Goal: Task Accomplishment & Management: Use online tool/utility

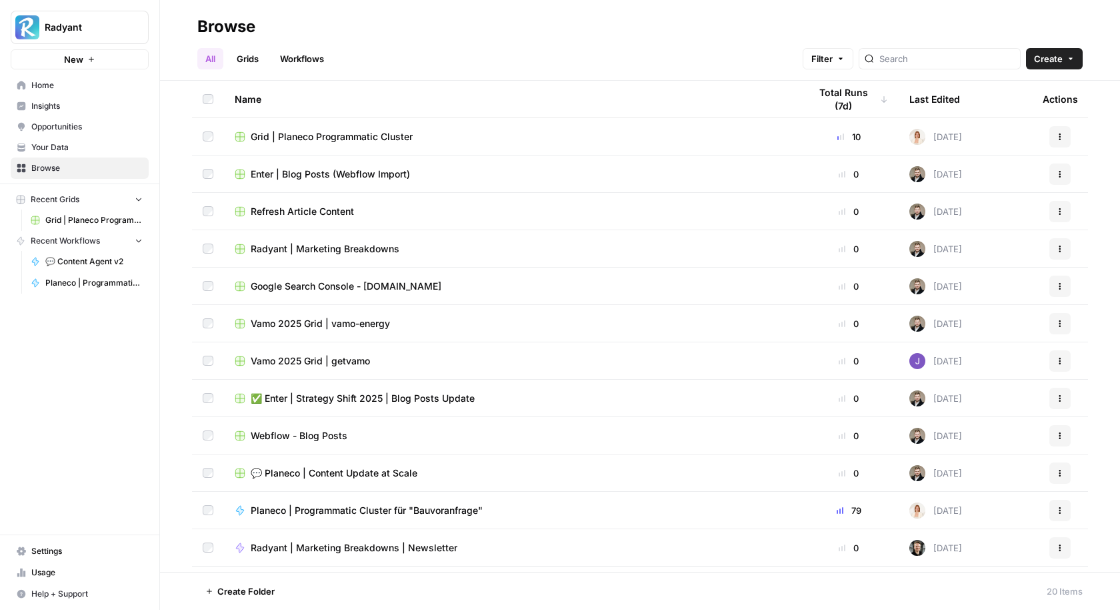
click at [323, 135] on span "Grid | Planeco Programmatic Cluster" at bounding box center [332, 136] width 162 height 13
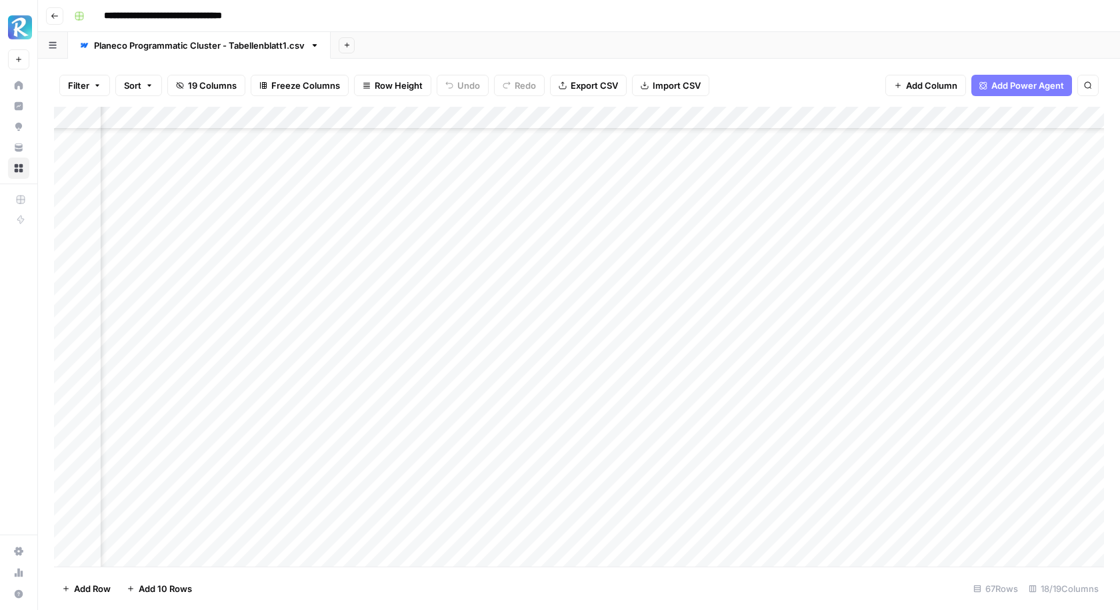
scroll to position [1102, 0]
click at [73, 532] on div "Add Column" at bounding box center [579, 337] width 1050 height 460
click at [87, 593] on span "Delete 1 Row" at bounding box center [88, 588] width 53 height 13
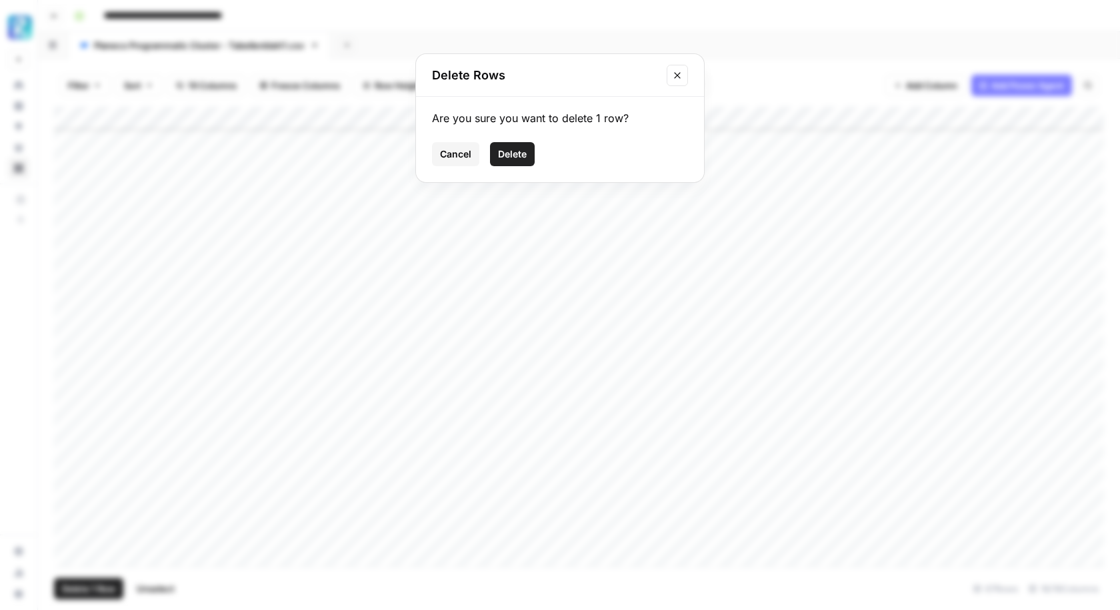
click at [518, 161] on button "Delete" at bounding box center [512, 154] width 45 height 24
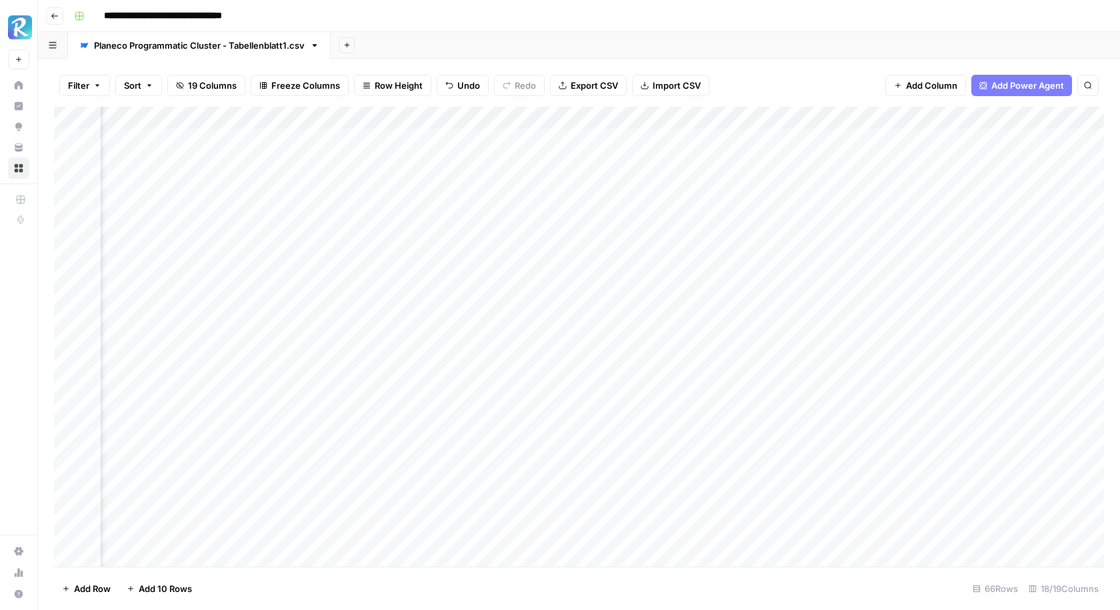
scroll to position [0, 1150]
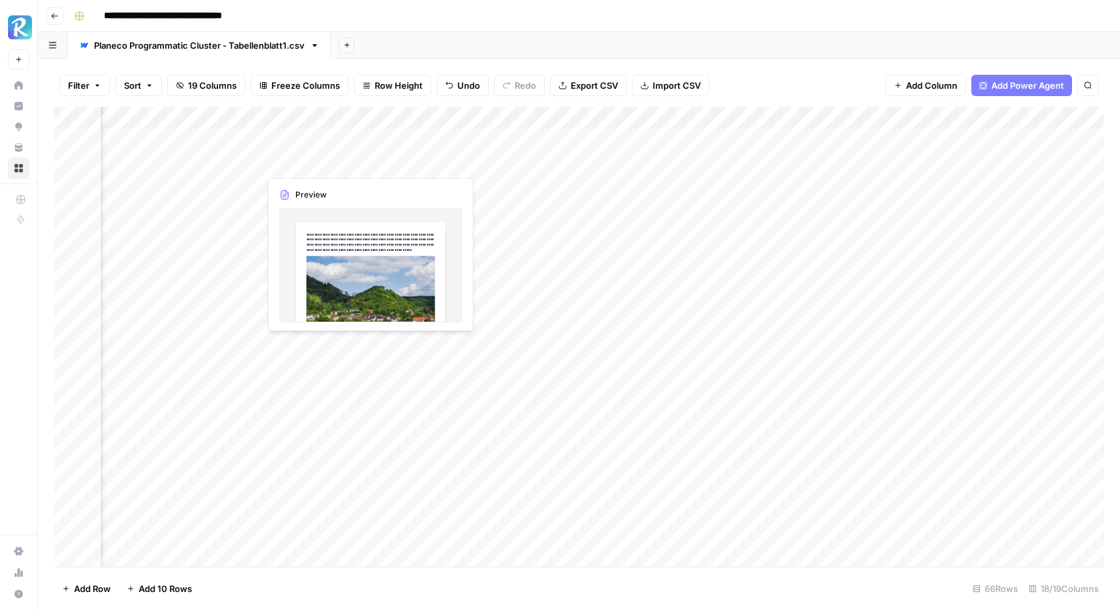
click at [287, 162] on div "Add Column" at bounding box center [579, 337] width 1050 height 460
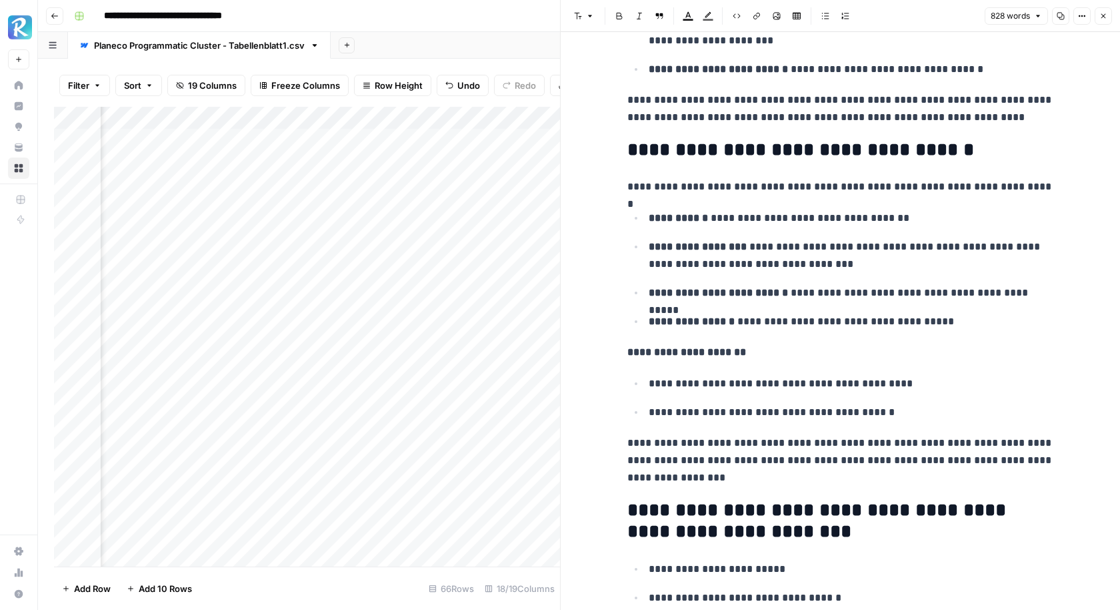
scroll to position [2622, 0]
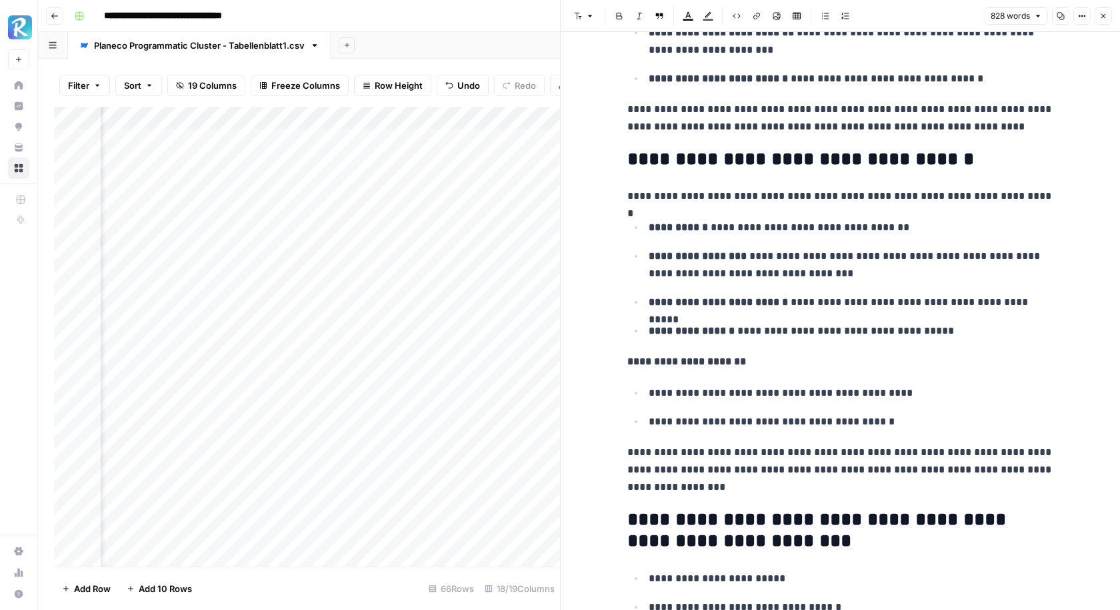
click at [1103, 15] on icon "button" at bounding box center [1104, 16] width 8 height 8
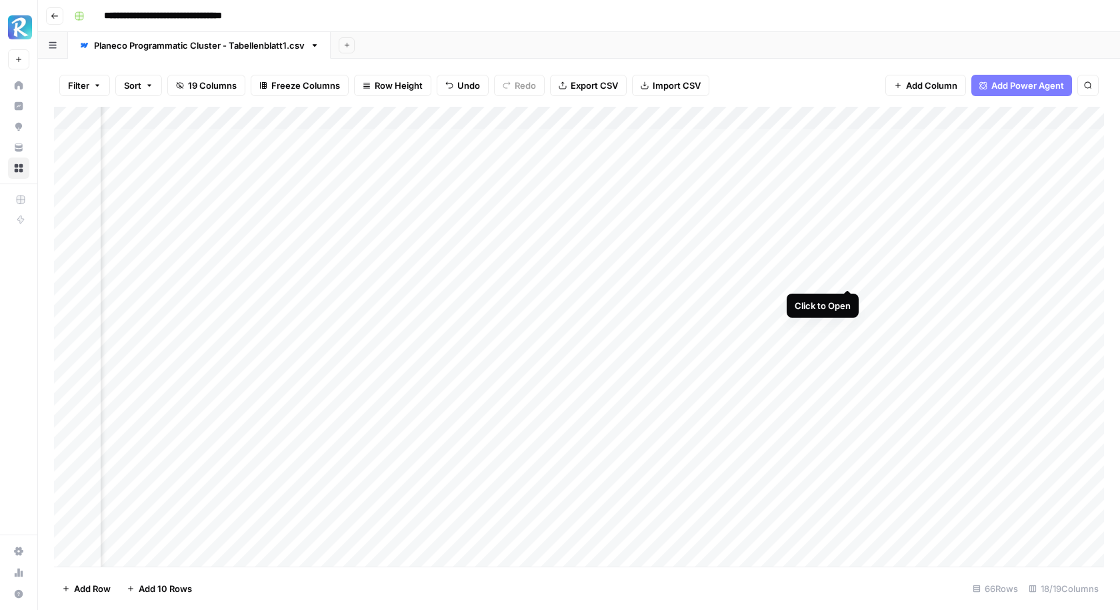
click at [848, 273] on div "Add Column" at bounding box center [579, 337] width 1050 height 460
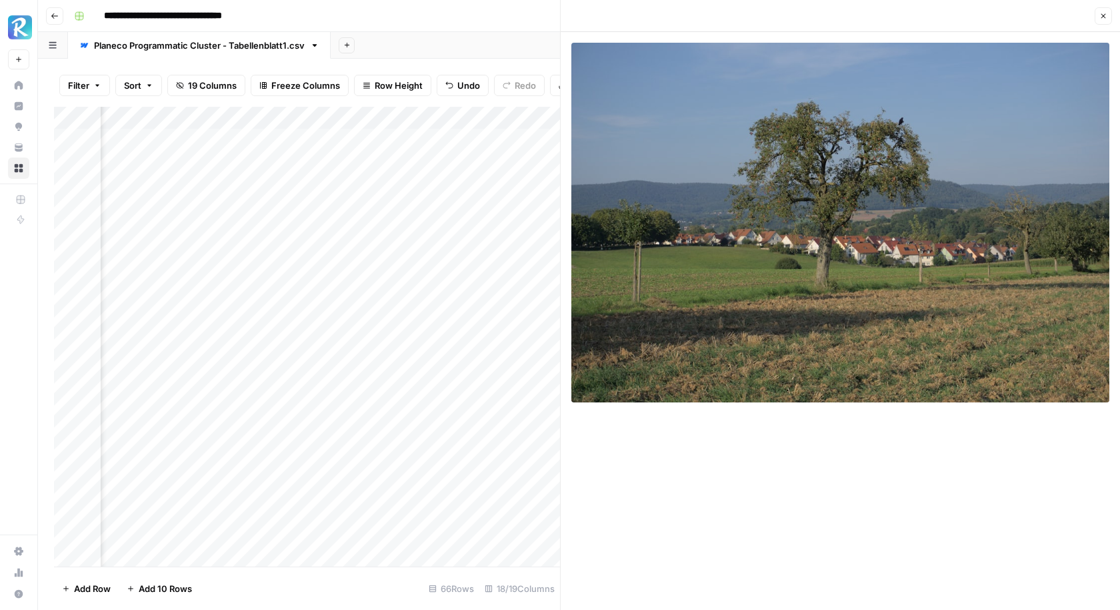
click at [1109, 19] on button "Close" at bounding box center [1103, 15] width 17 height 17
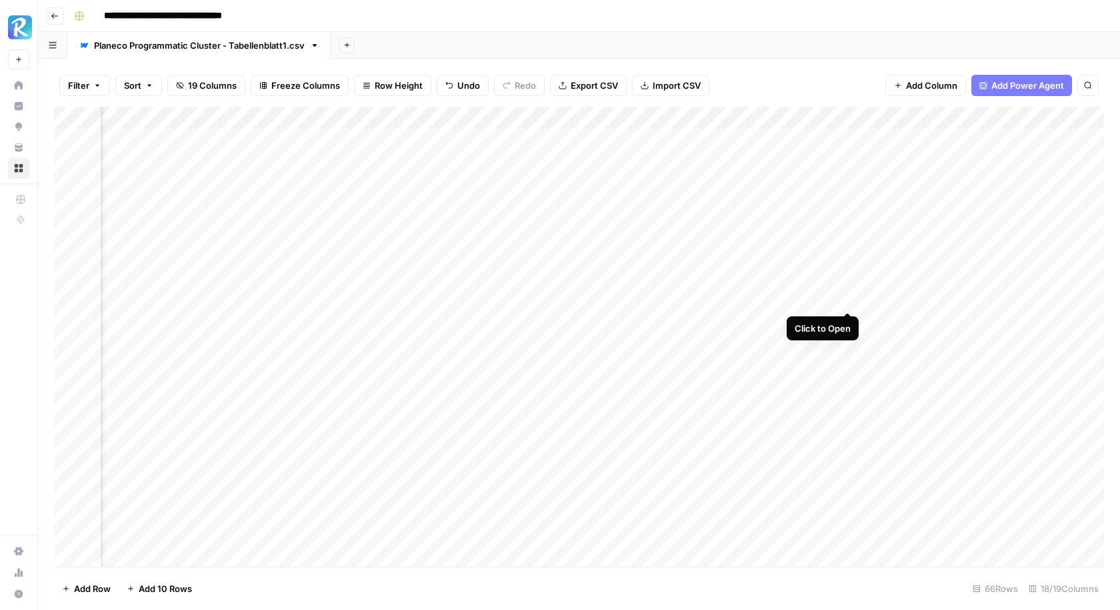
click at [846, 296] on div "Add Column" at bounding box center [579, 337] width 1050 height 460
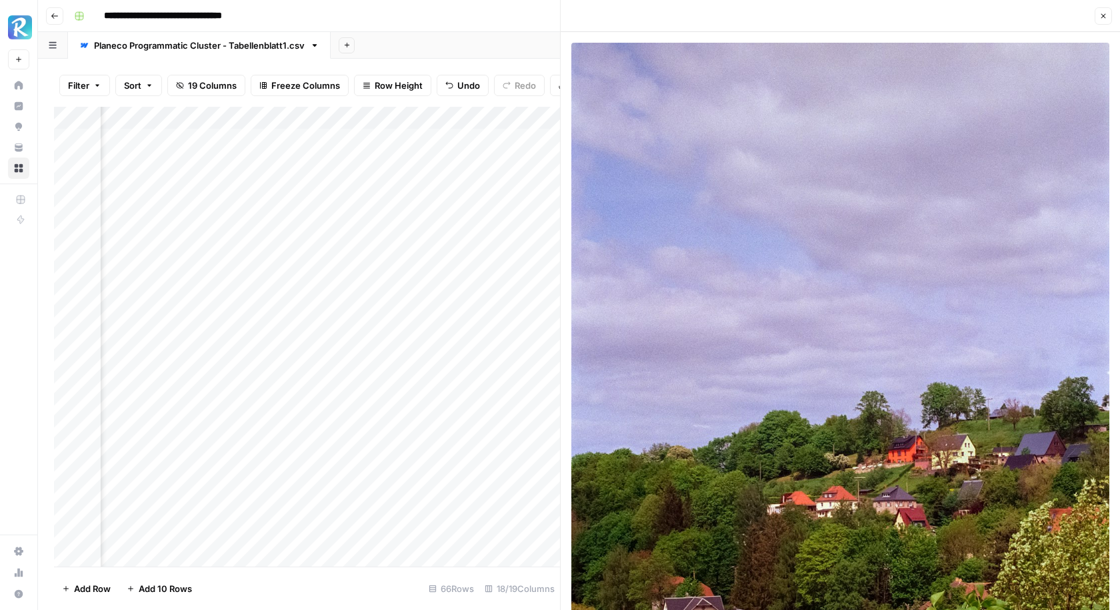
click at [1102, 15] on icon "button" at bounding box center [1104, 16] width 5 height 5
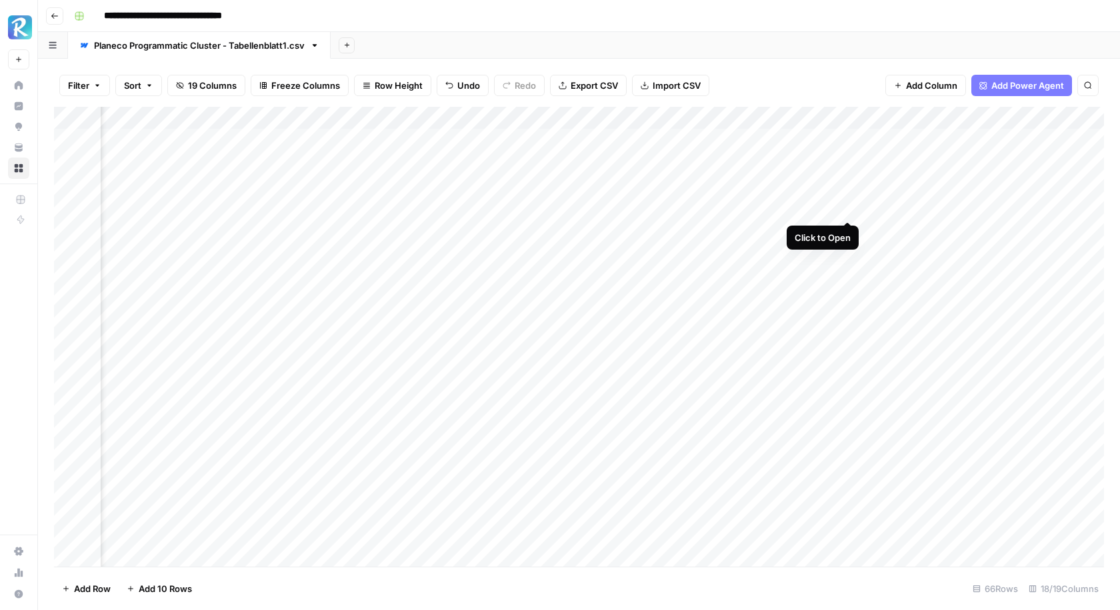
click at [850, 207] on div "Add Column" at bounding box center [579, 337] width 1050 height 460
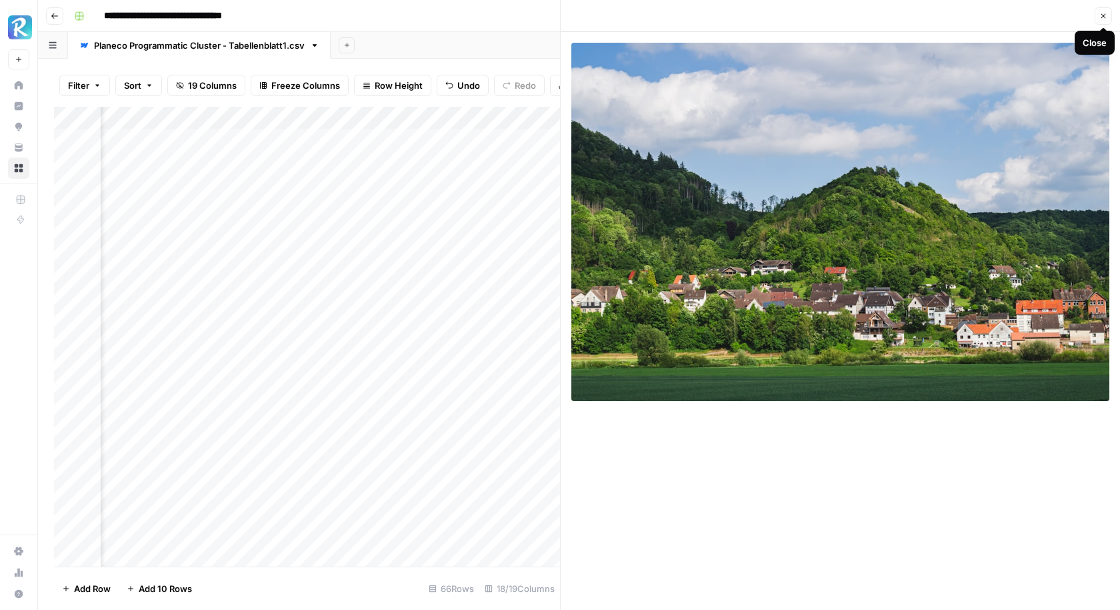
click at [1104, 19] on icon "button" at bounding box center [1104, 16] width 8 height 8
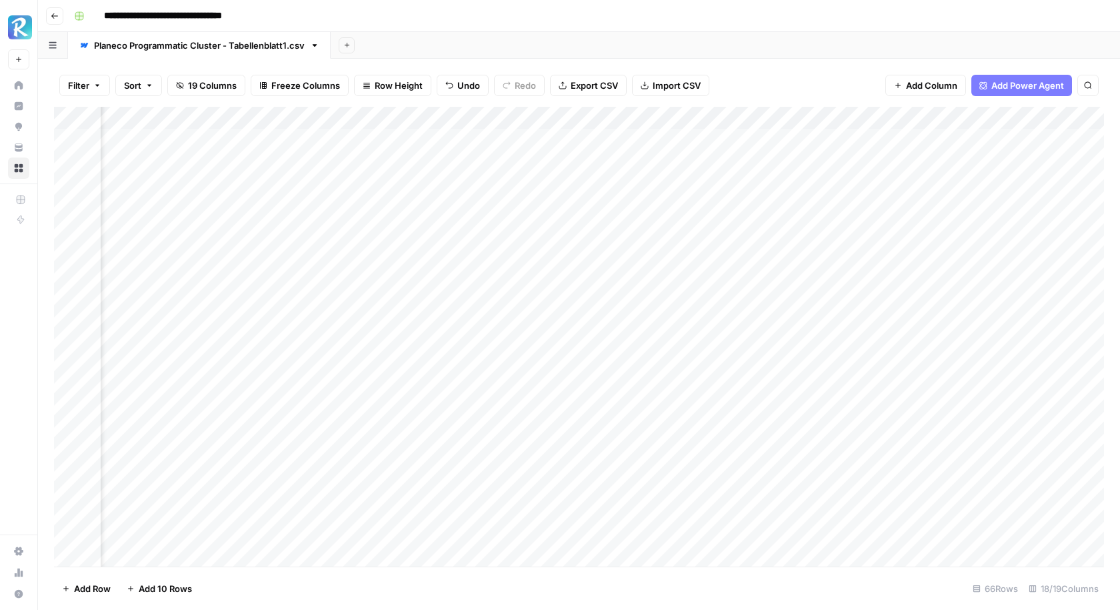
click at [850, 183] on div "Add Column" at bounding box center [579, 337] width 1050 height 460
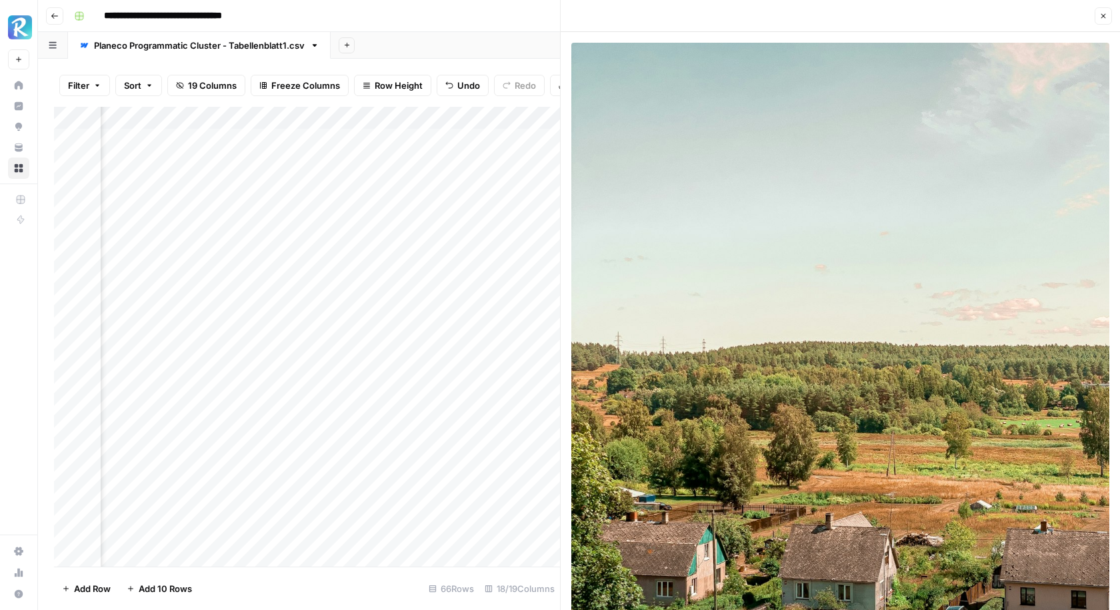
click at [1106, 15] on icon "button" at bounding box center [1104, 16] width 8 height 8
